Goal: Task Accomplishment & Management: Manage account settings

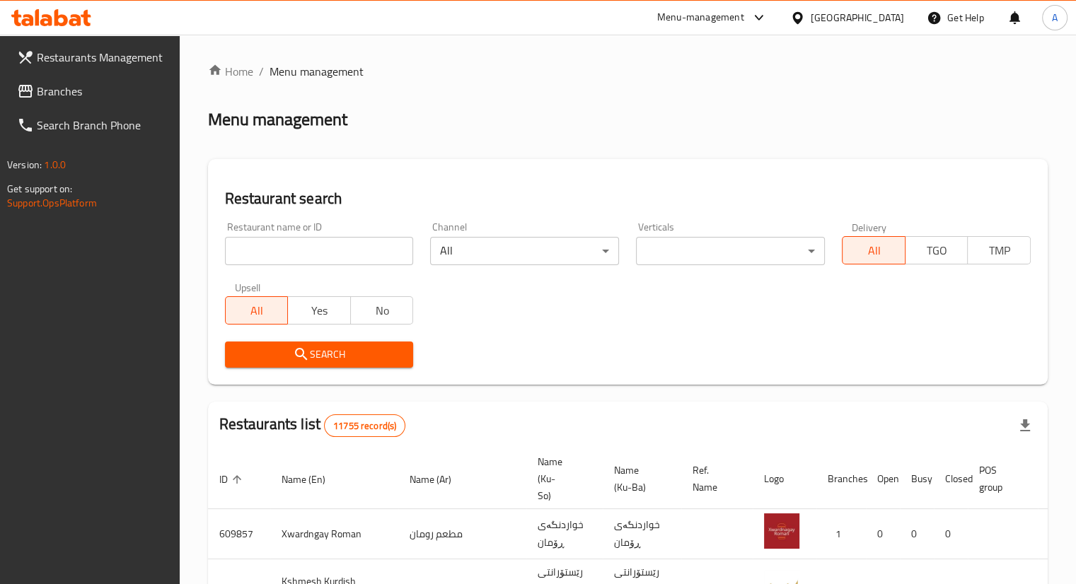
click at [53, 93] on span "Branches" at bounding box center [103, 91] width 132 height 17
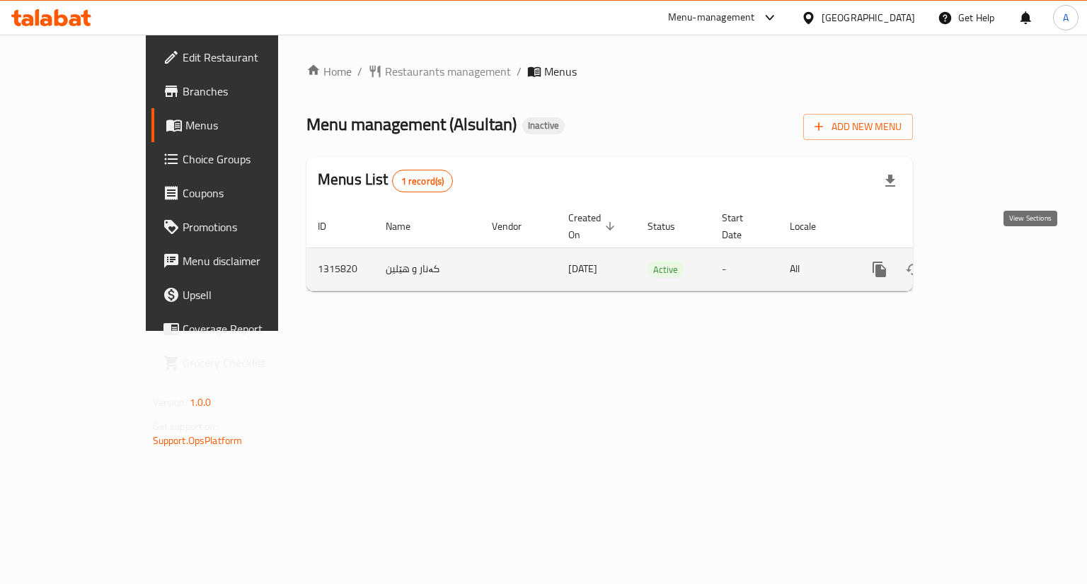
click at [998, 255] on link "enhanced table" at bounding box center [981, 270] width 34 height 34
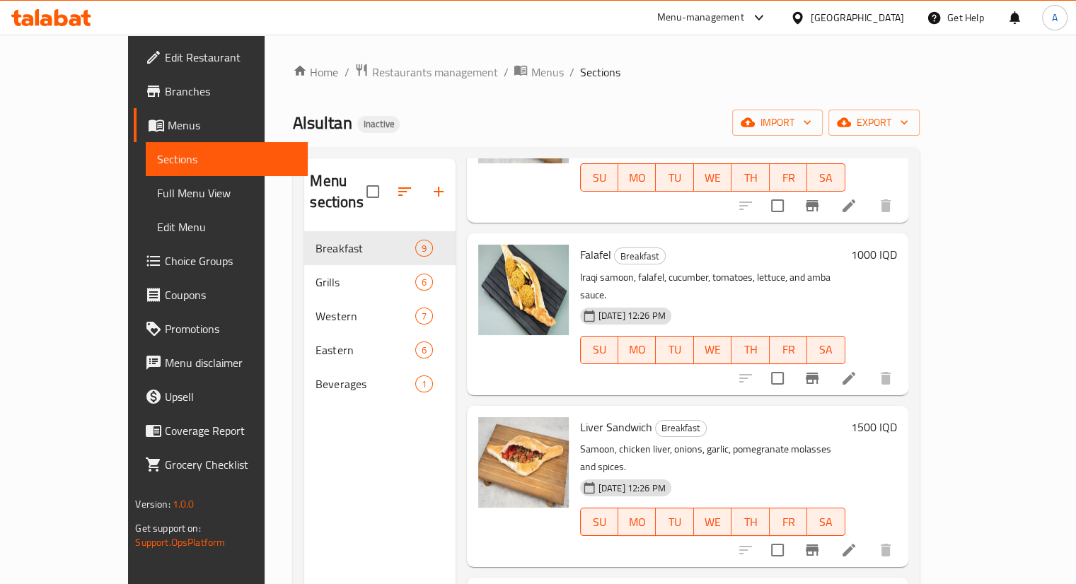
scroll to position [842, 0]
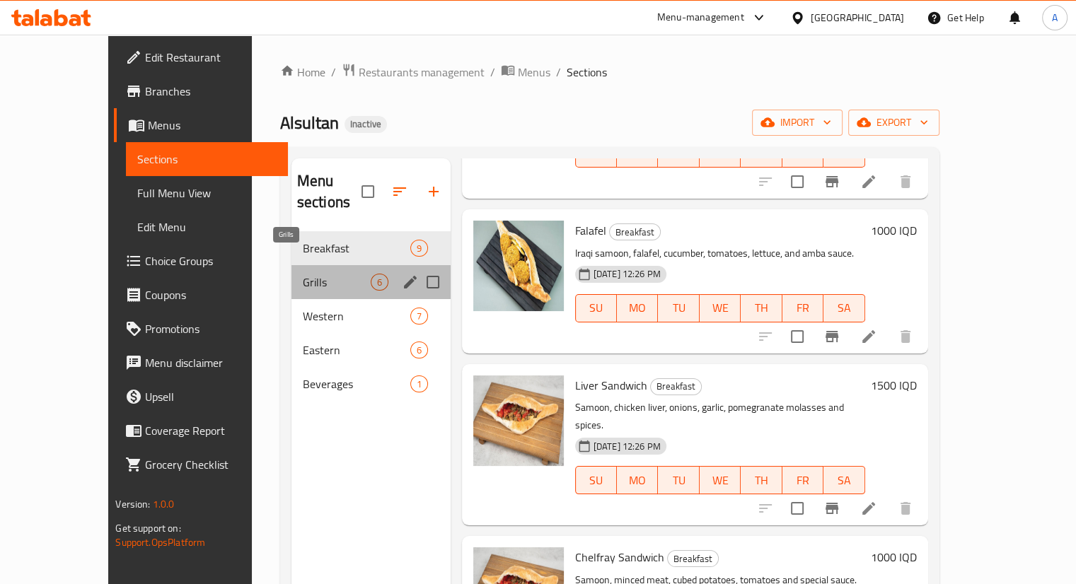
click at [303, 274] on span "Grills" at bounding box center [337, 282] width 68 height 17
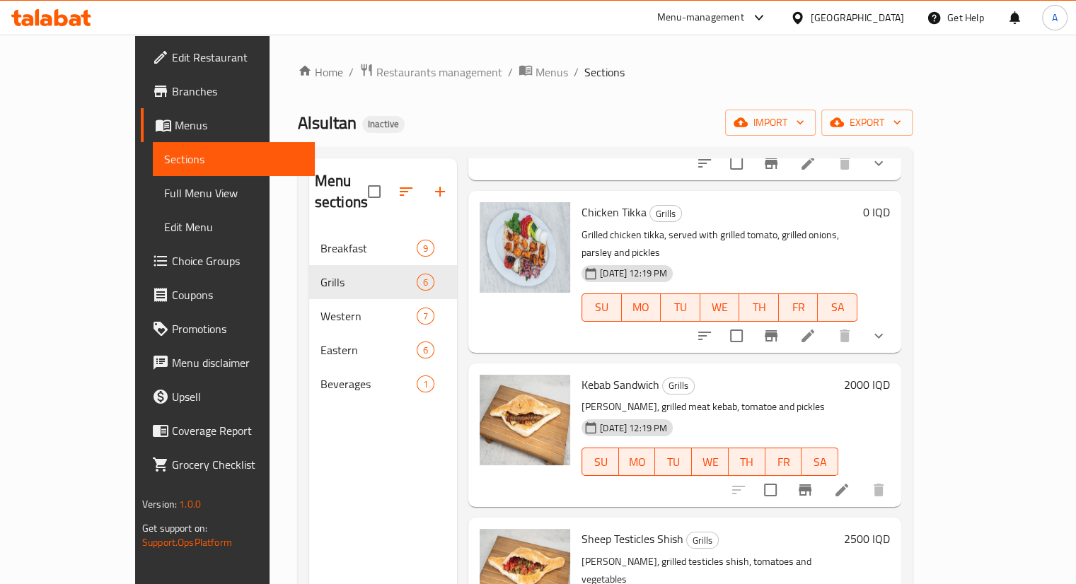
scroll to position [378, 0]
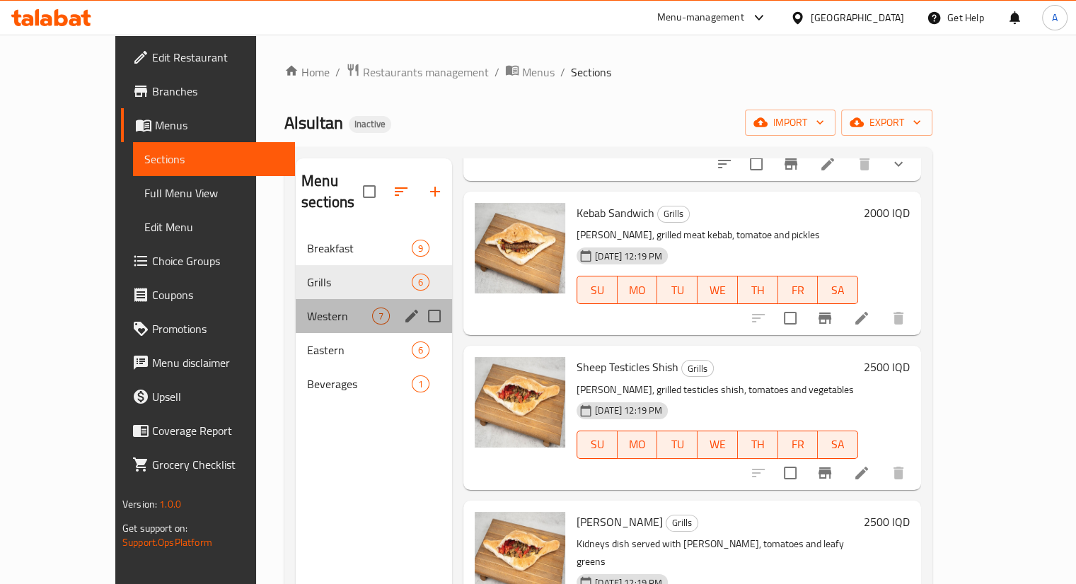
click at [296, 304] on div "Western 7" at bounding box center [374, 316] width 156 height 34
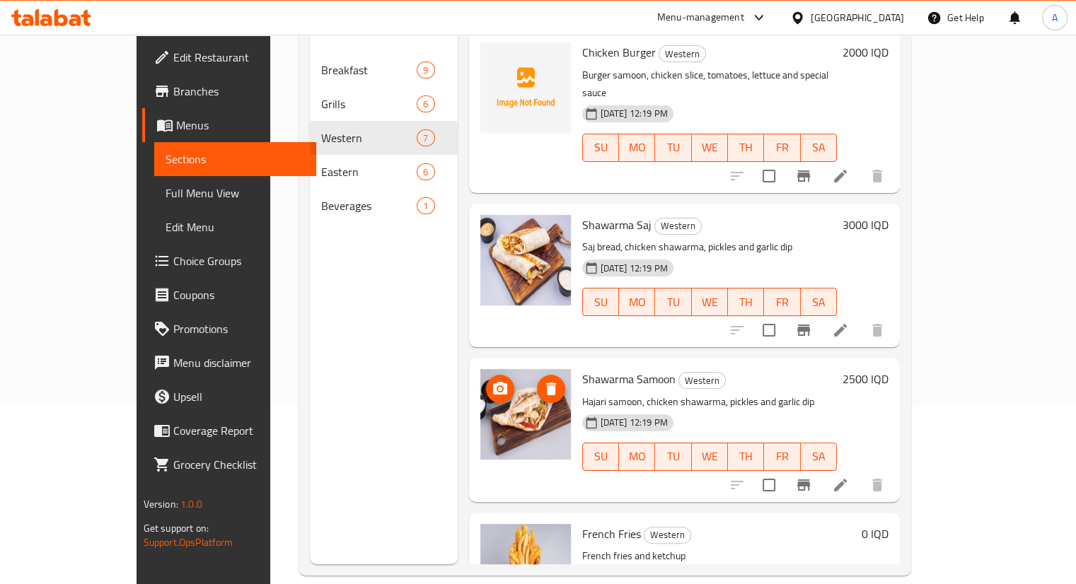
scroll to position [198, 0]
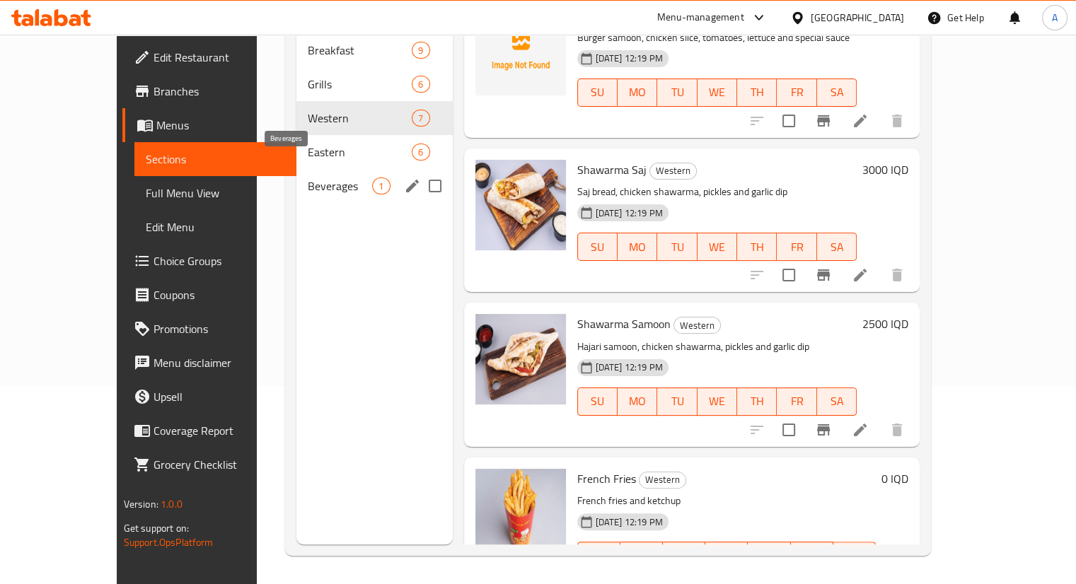
click at [308, 178] on span "Beverages" at bounding box center [340, 186] width 64 height 17
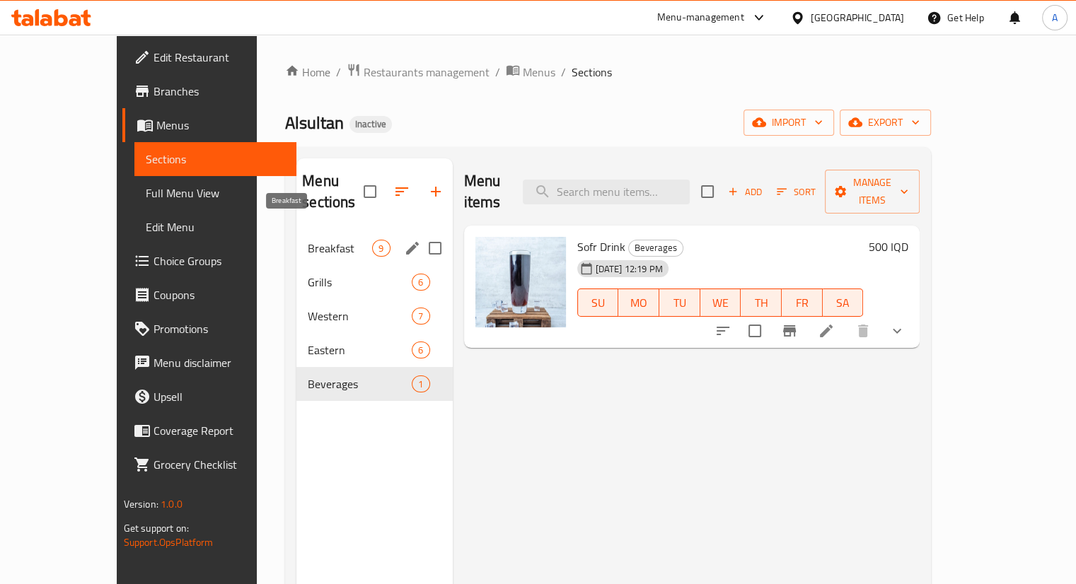
click at [319, 240] on span "Breakfast" at bounding box center [340, 248] width 64 height 17
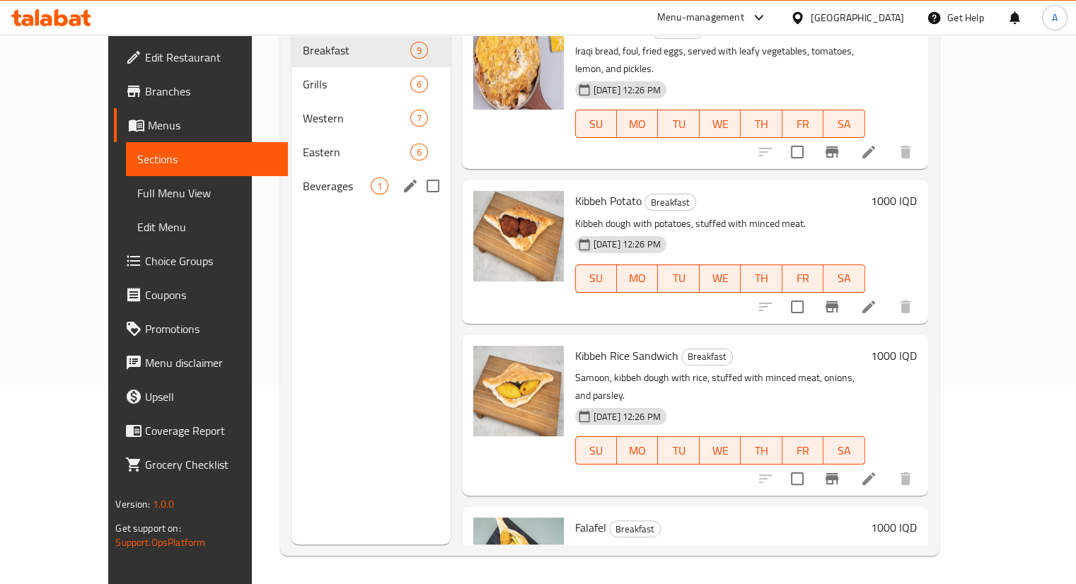
scroll to position [127, 0]
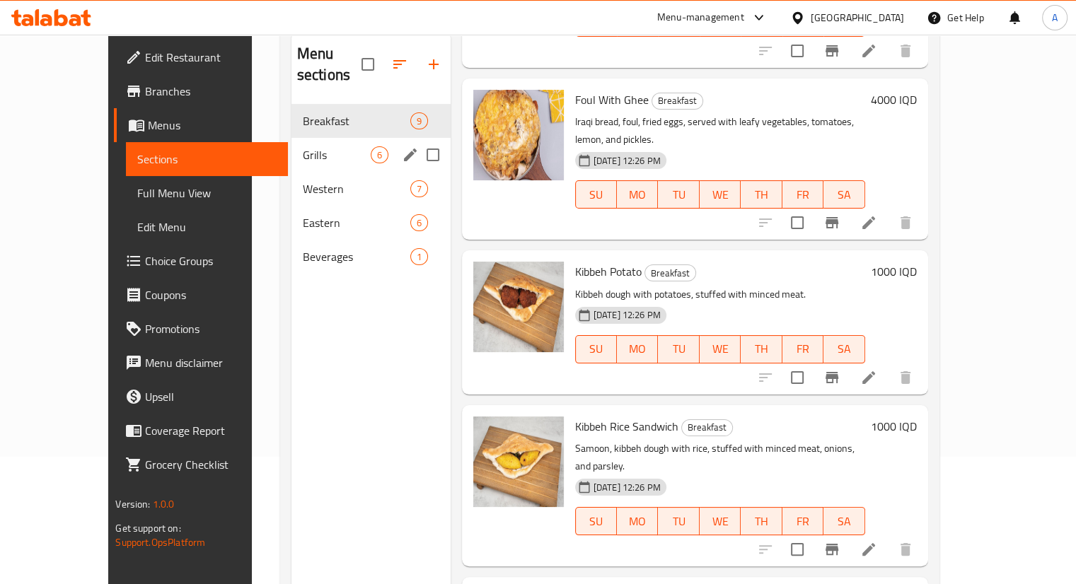
click at [307, 146] on span "Grills" at bounding box center [337, 154] width 68 height 17
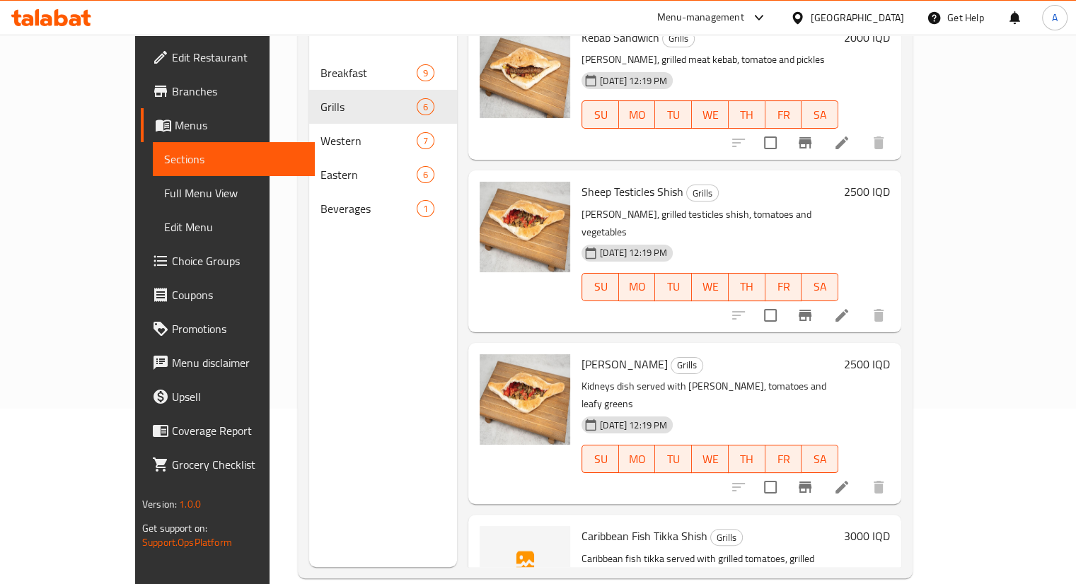
scroll to position [198, 0]
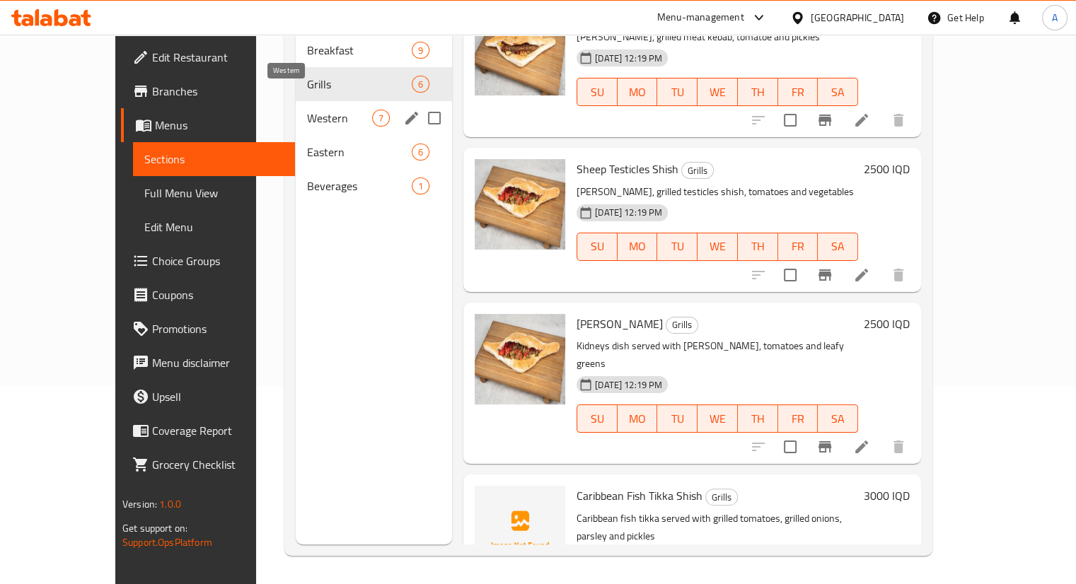
click at [307, 110] on span "Western" at bounding box center [339, 118] width 65 height 17
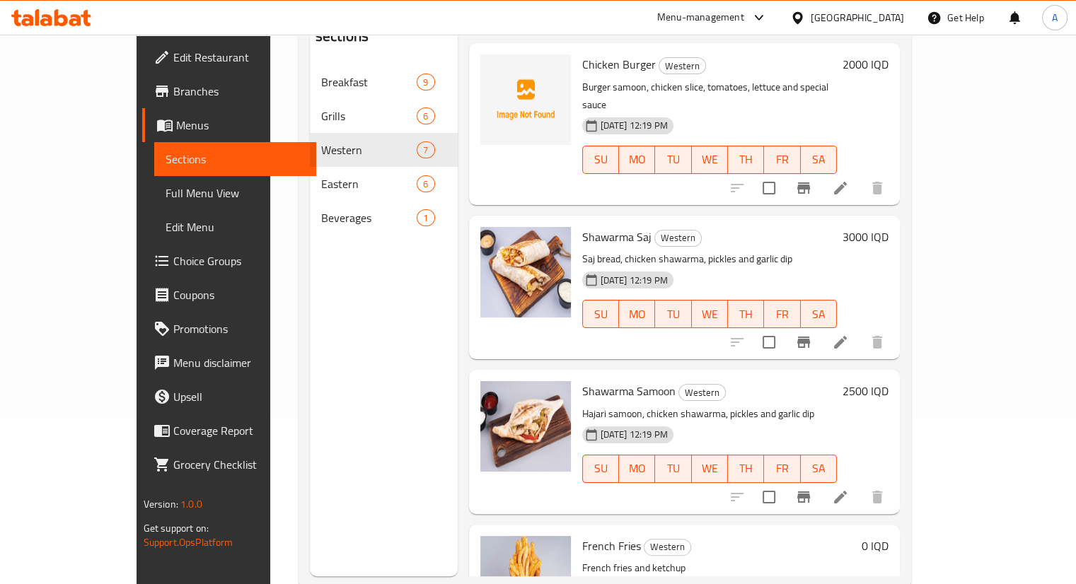
scroll to position [198, 0]
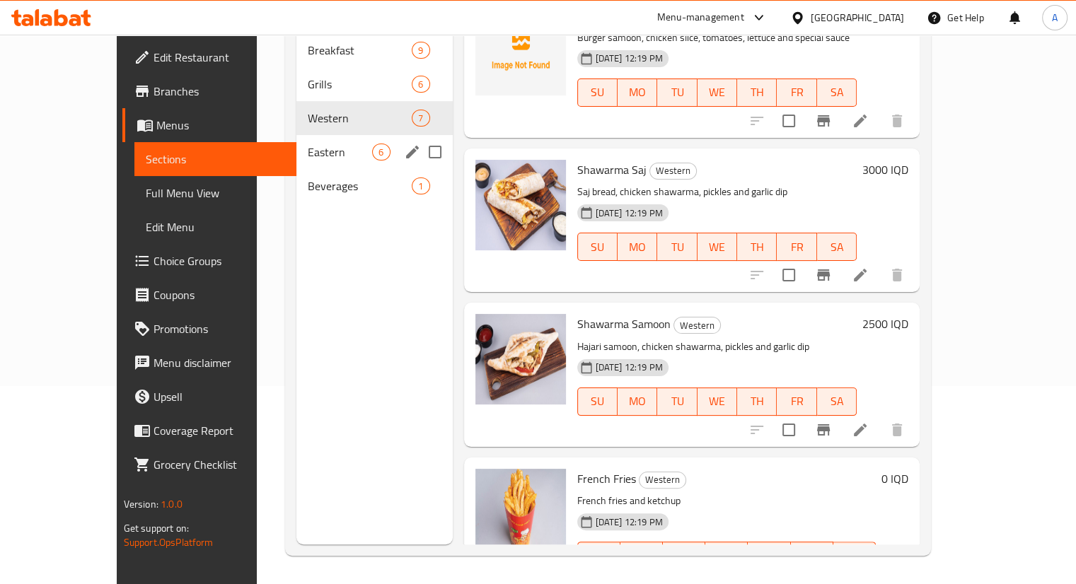
click at [308, 144] on span "Eastern" at bounding box center [340, 152] width 64 height 17
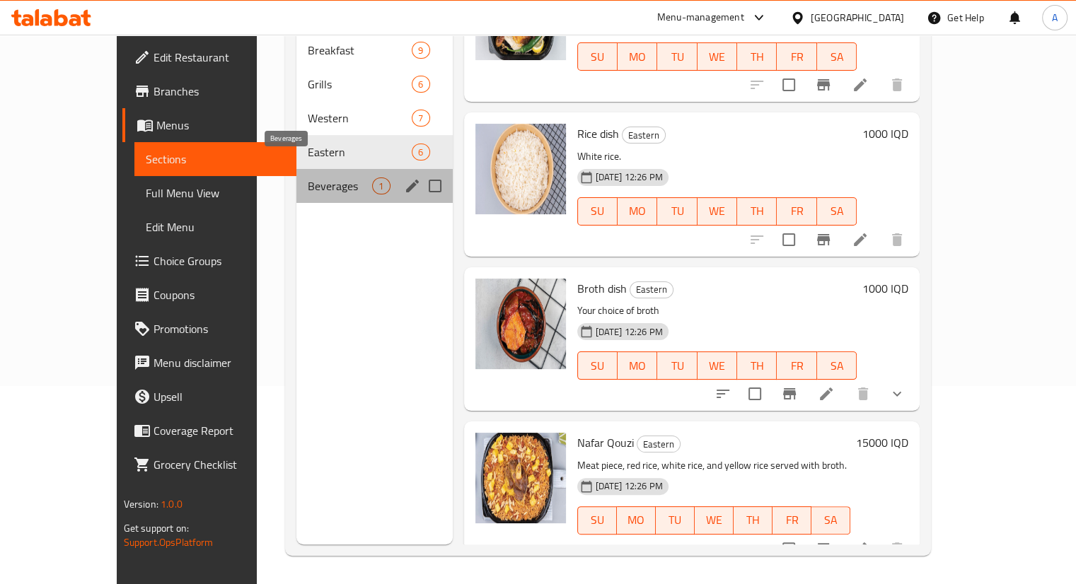
click at [308, 178] on span "Beverages" at bounding box center [340, 186] width 64 height 17
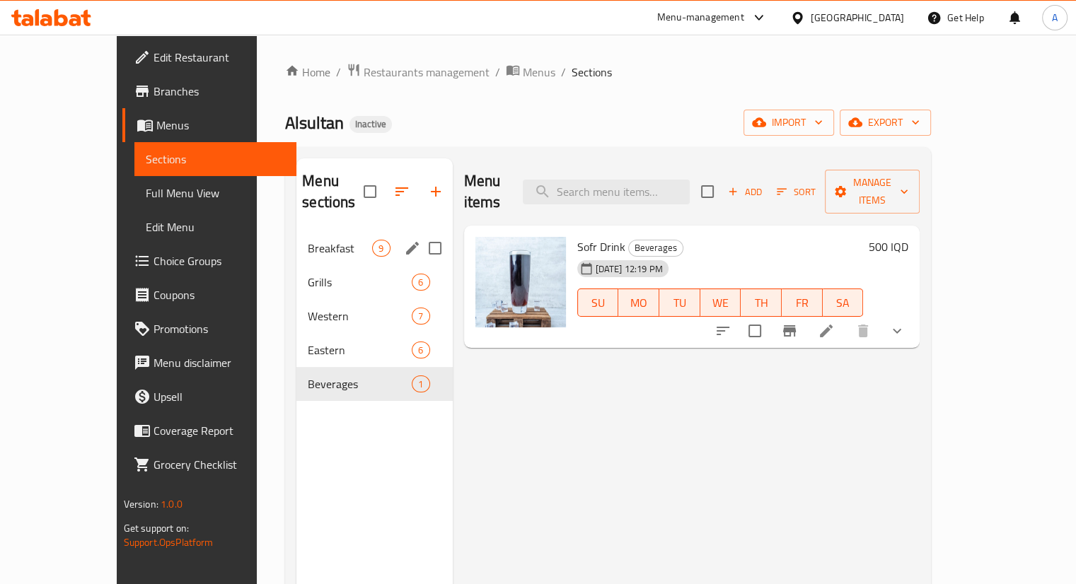
click at [296, 231] on div "Breakfast 9" at bounding box center [374, 248] width 156 height 34
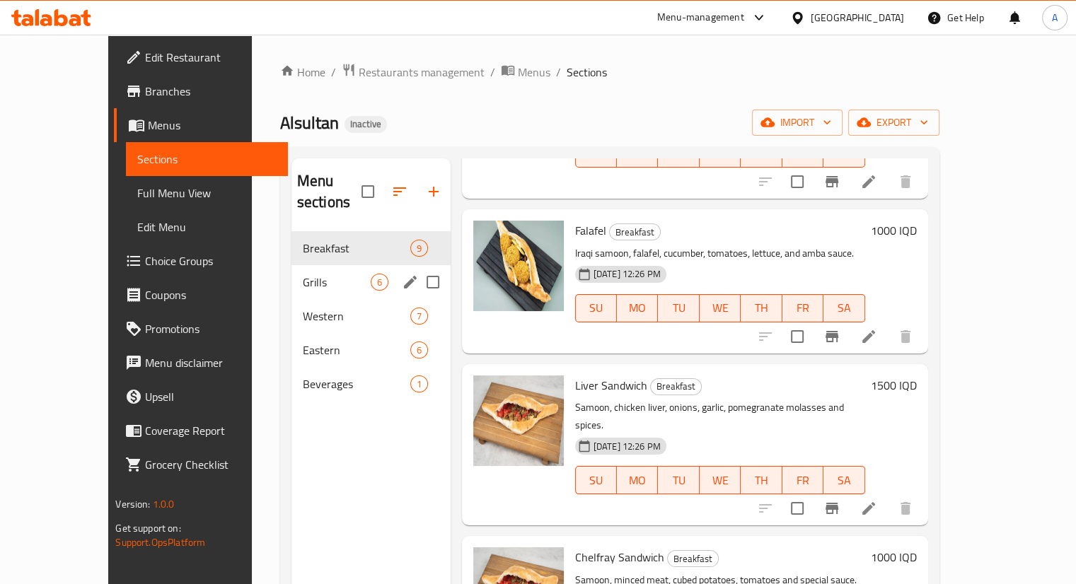
click at [306, 274] on span "Grills" at bounding box center [337, 282] width 68 height 17
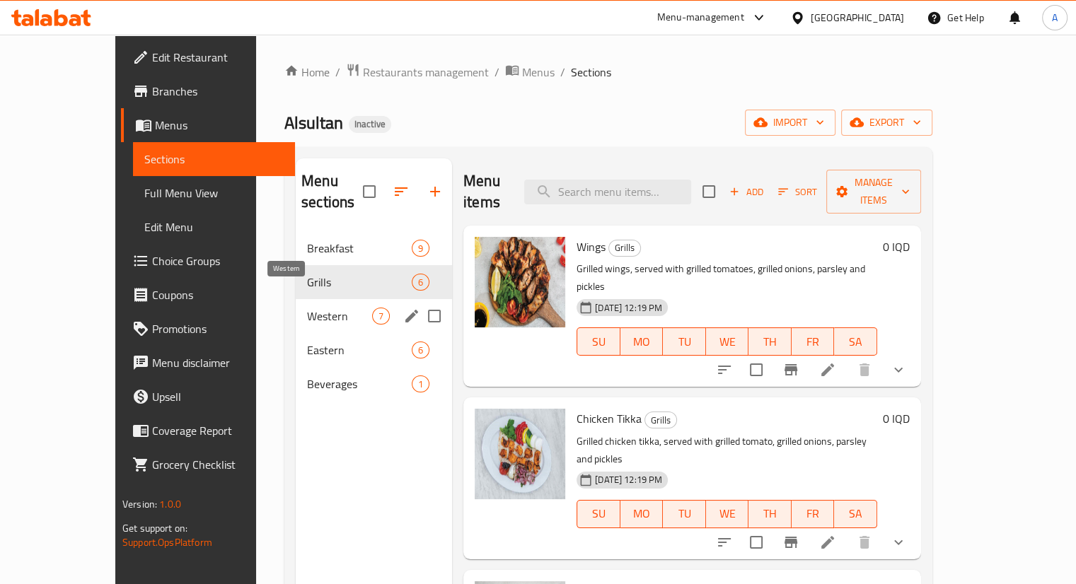
click at [307, 308] on span "Western" at bounding box center [339, 316] width 65 height 17
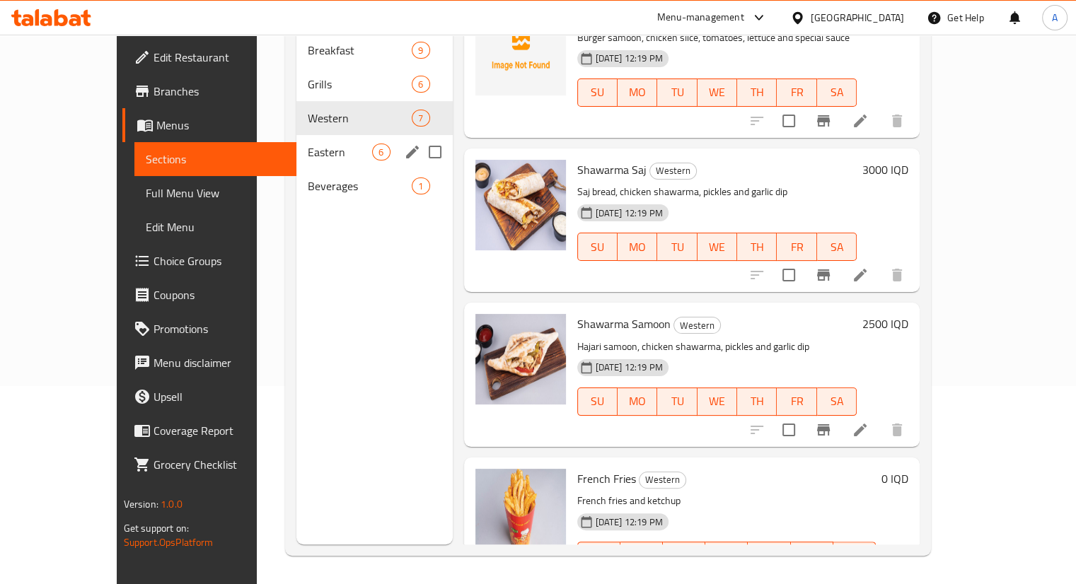
click at [296, 141] on div "Eastern 6" at bounding box center [374, 152] width 156 height 34
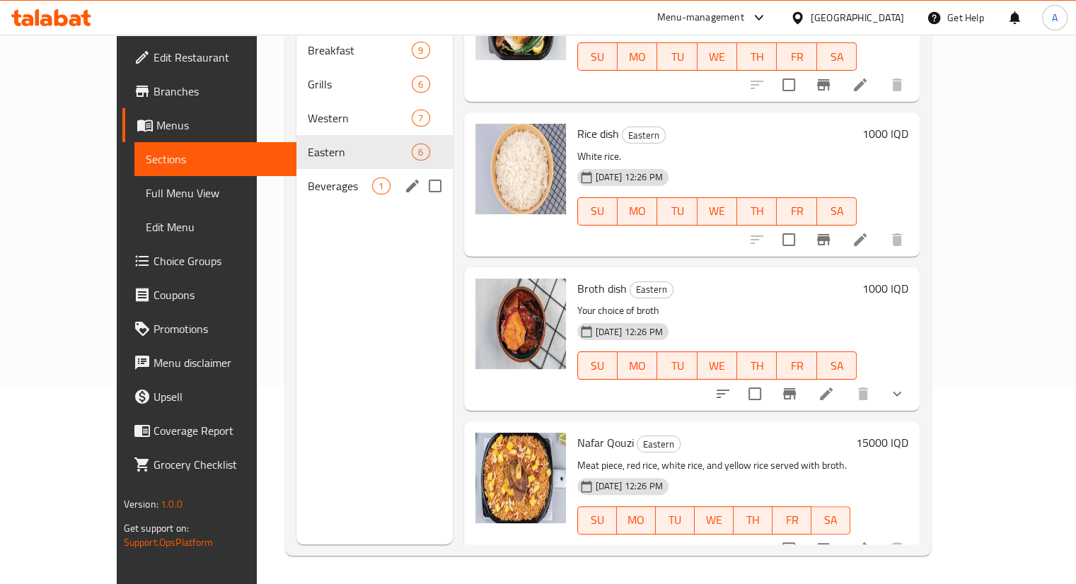
click at [296, 173] on div "Beverages 1" at bounding box center [374, 186] width 156 height 34
